Goal: Manage account settings

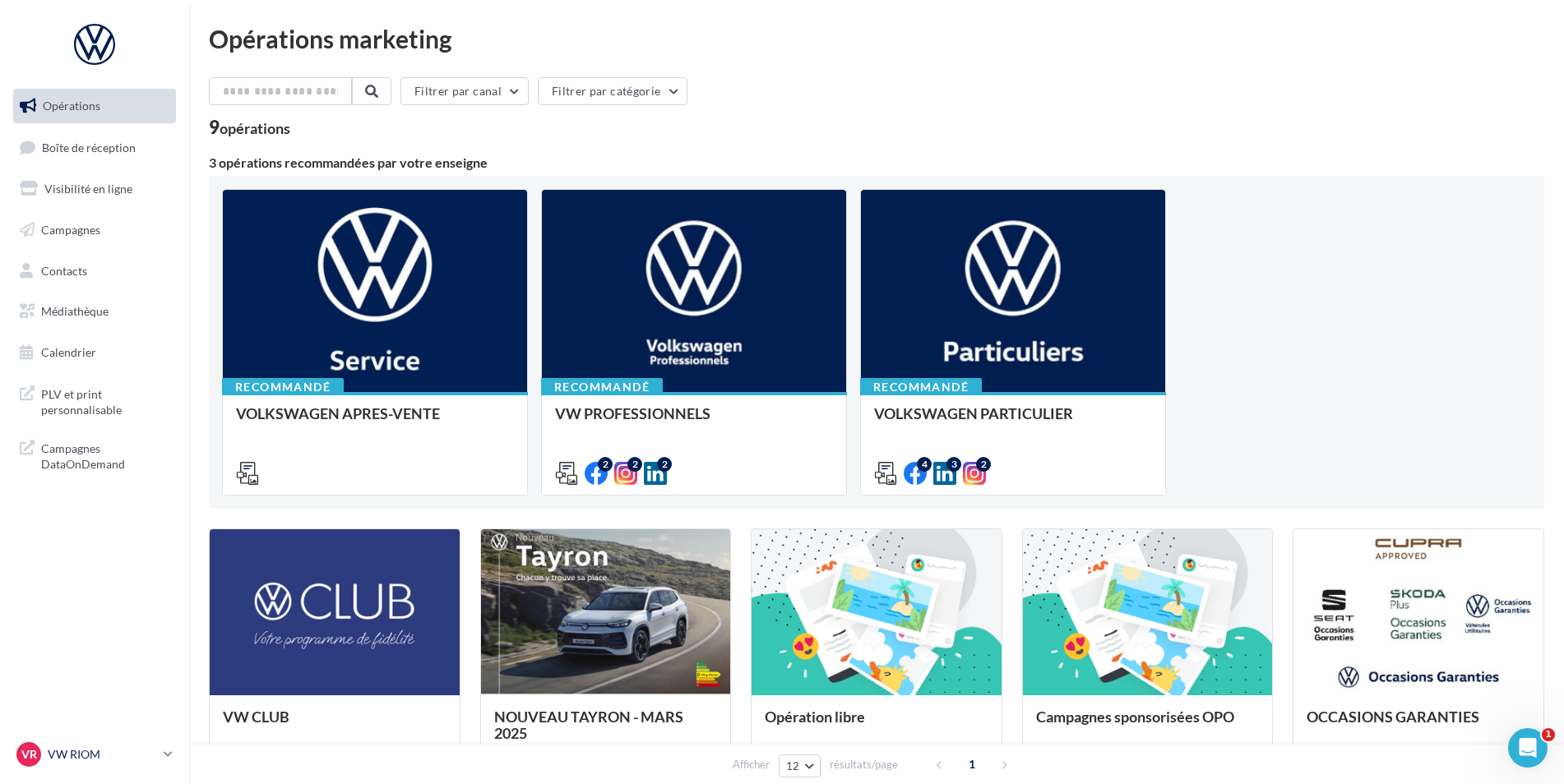
click at [76, 752] on p "VW RIOM" at bounding box center [102, 754] width 109 height 17
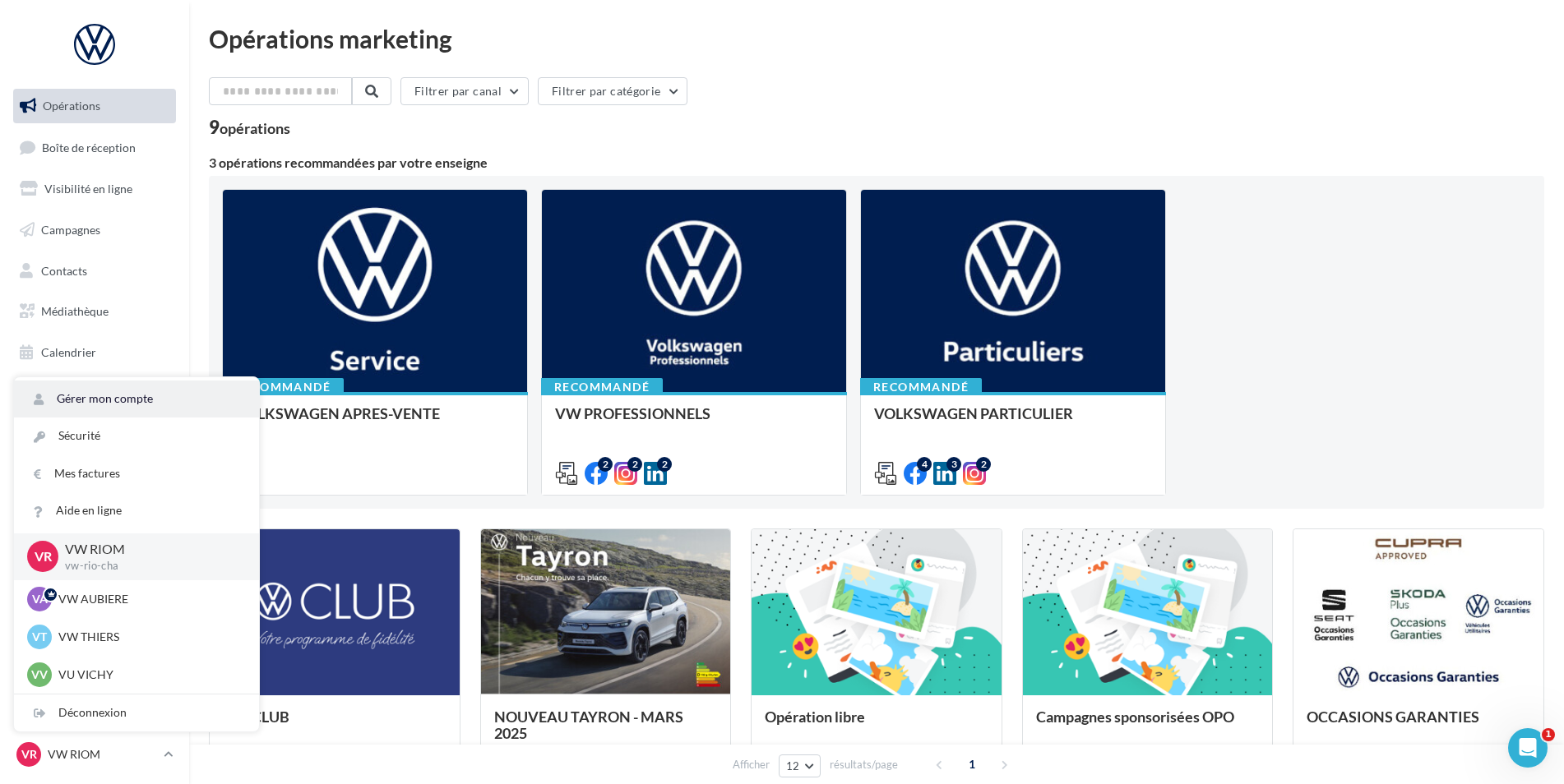
click at [105, 389] on link "Gérer mon compte" at bounding box center [136, 399] width 245 height 37
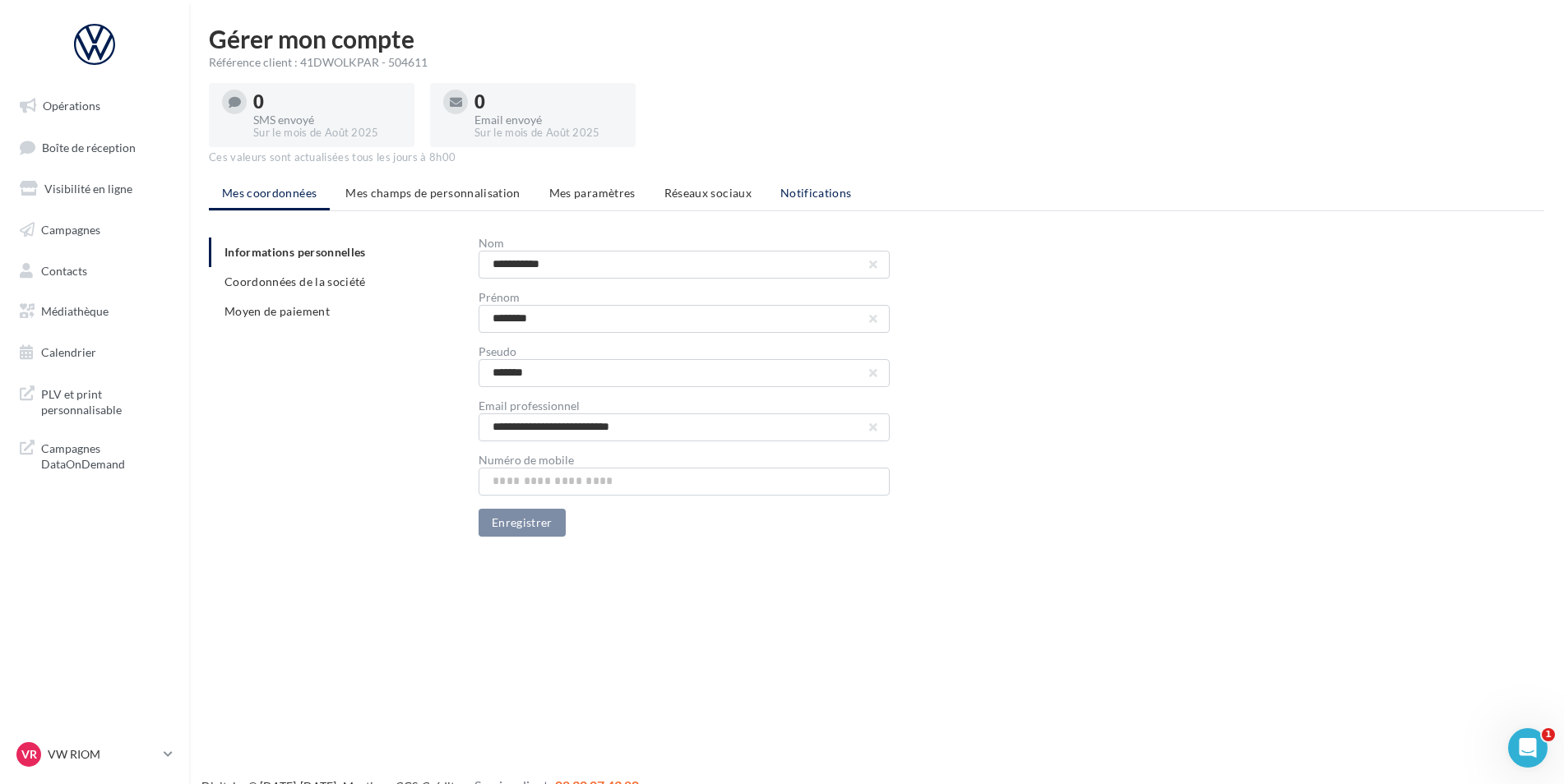
click at [828, 197] on span "Notifications" at bounding box center [816, 192] width 72 height 14
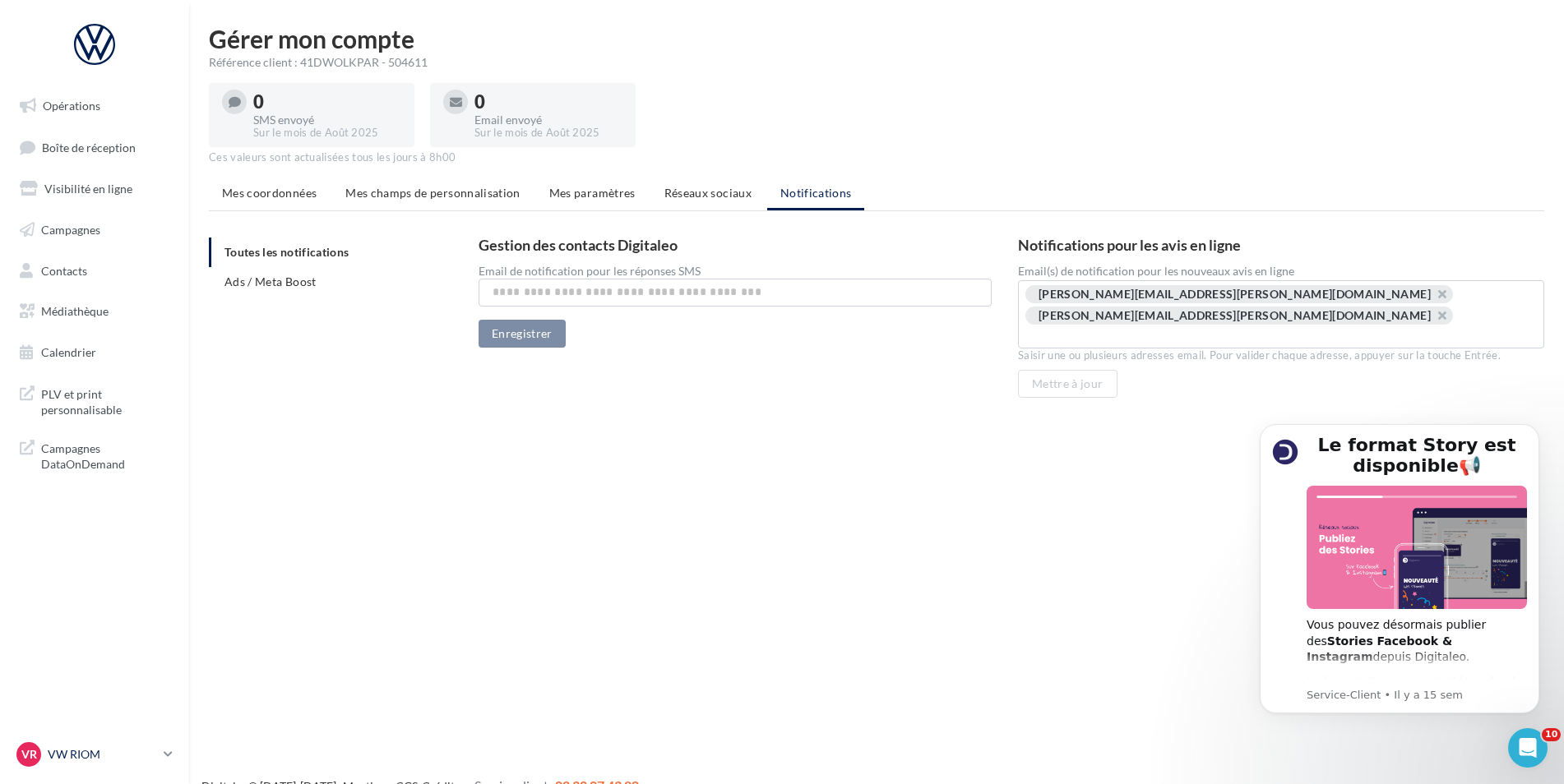
click at [76, 765] on div "VR VW RIOM vw-rio-cha" at bounding box center [87, 754] width 141 height 24
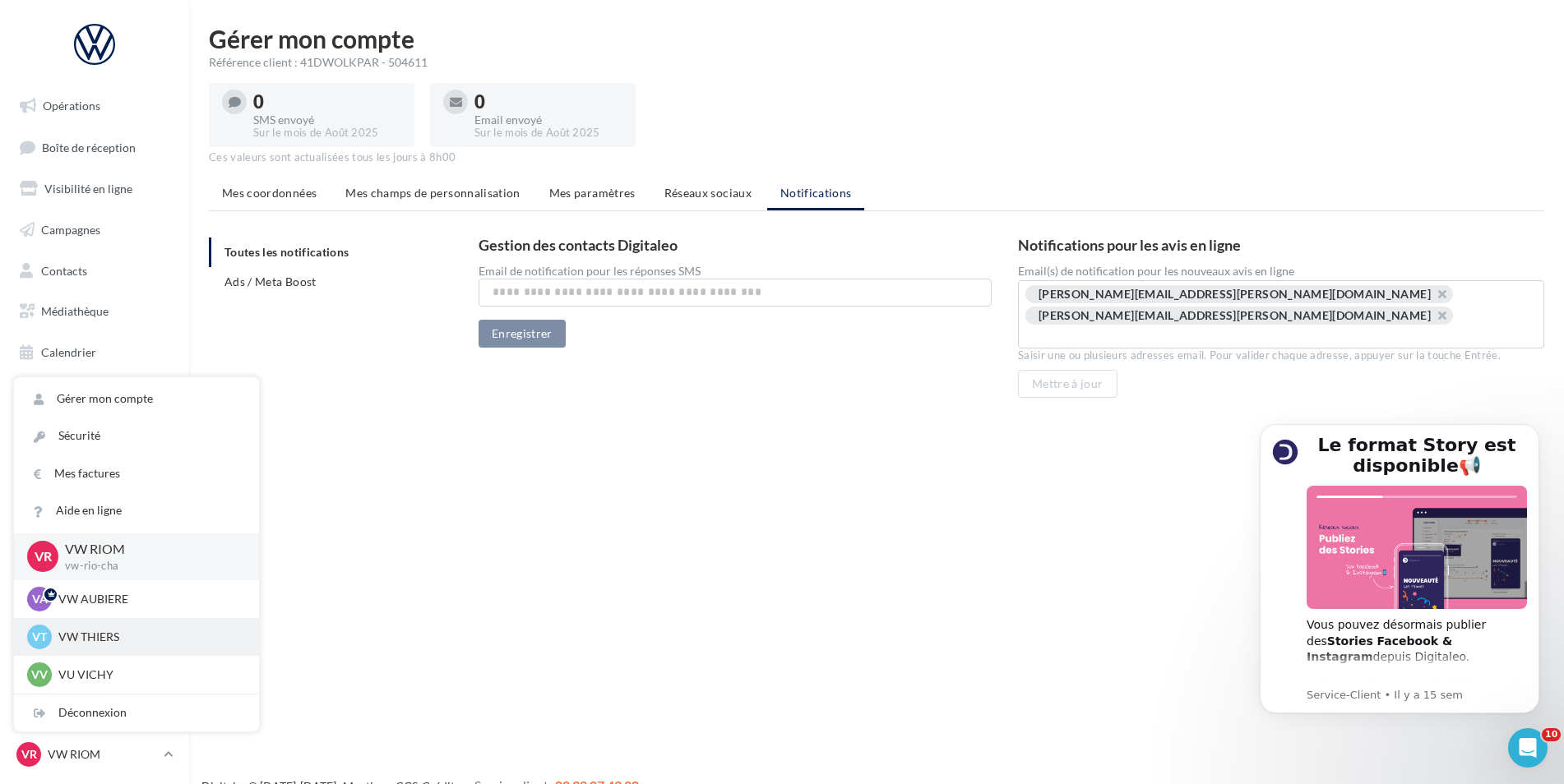
scroll to position [26, 0]
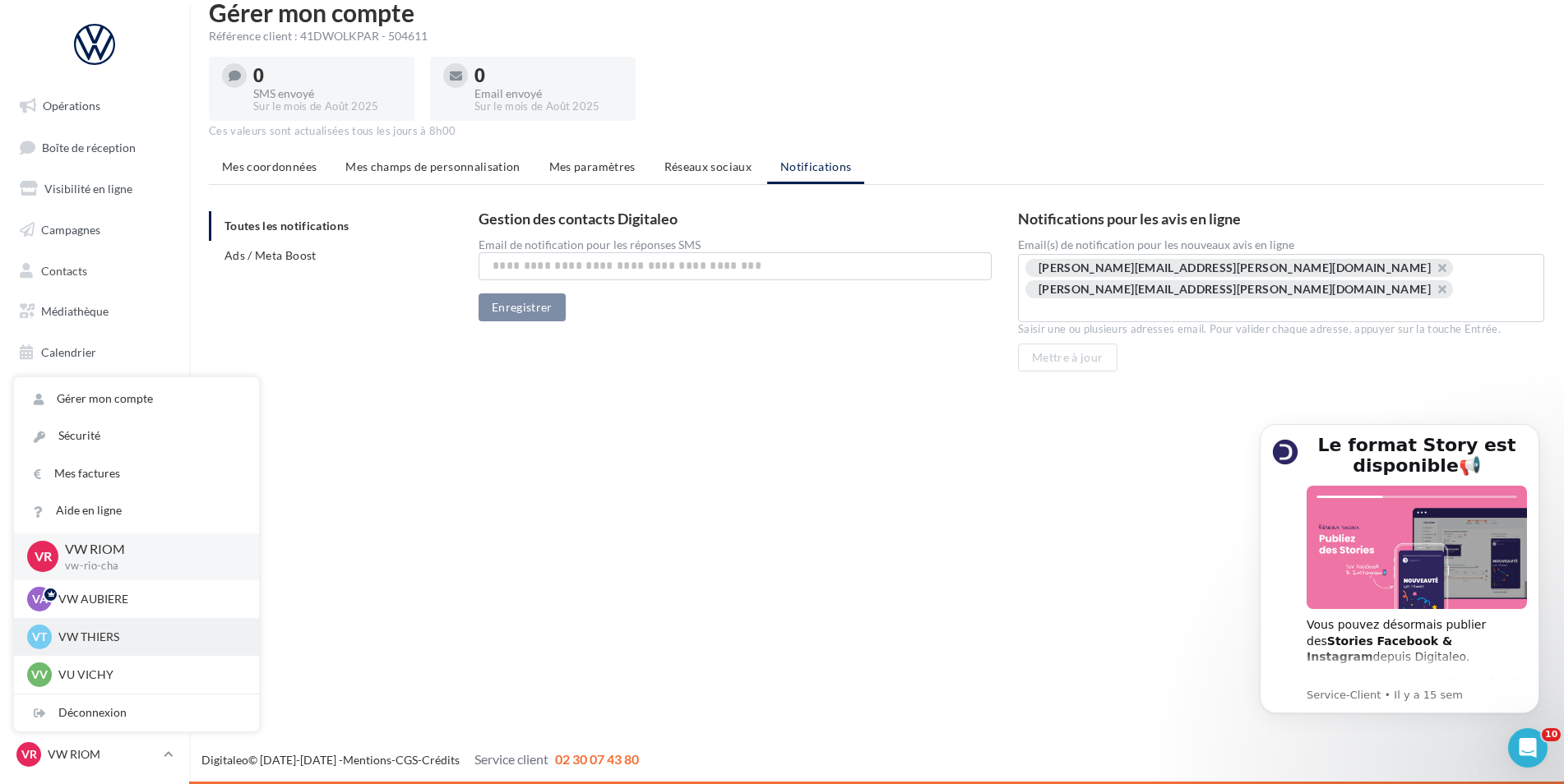
click at [95, 643] on p "VW THIERS" at bounding box center [149, 637] width 181 height 17
